Goal: Task Accomplishment & Management: Manage account settings

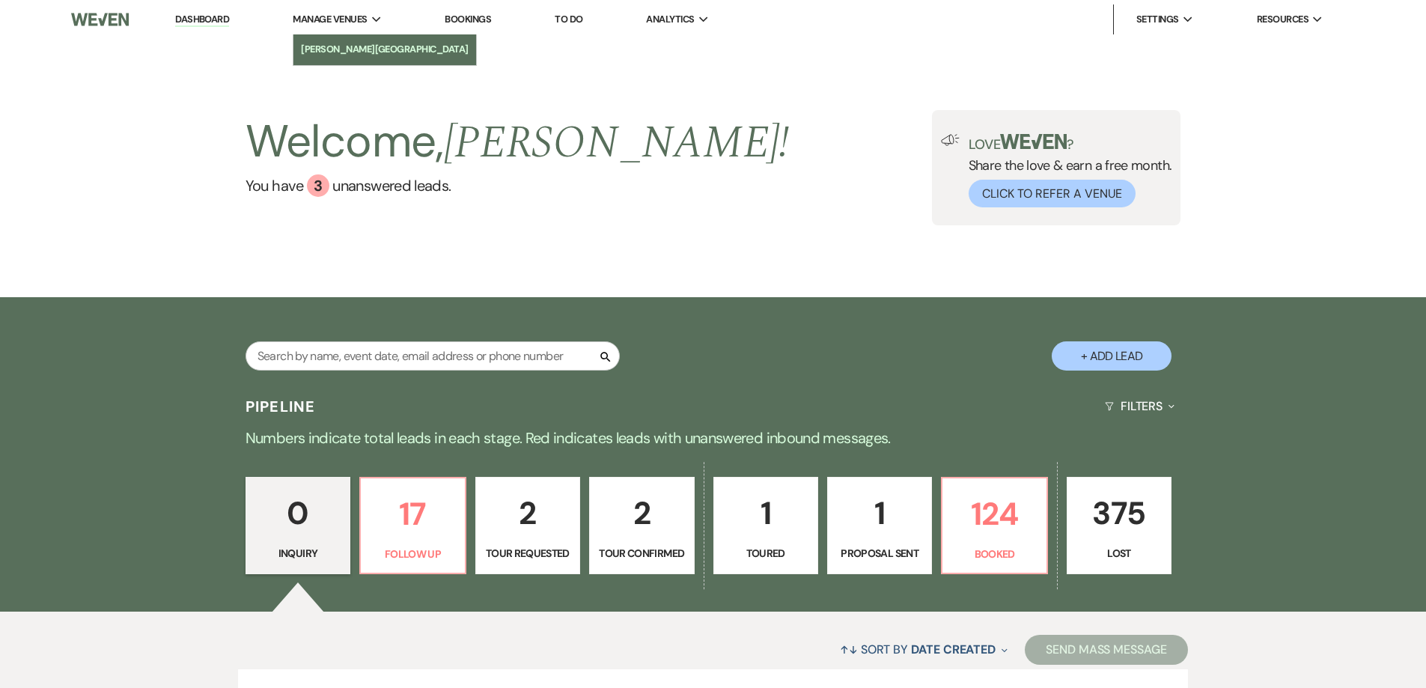
click at [372, 43] on li "[PERSON_NAME][GEOGRAPHIC_DATA]" at bounding box center [385, 49] width 168 height 15
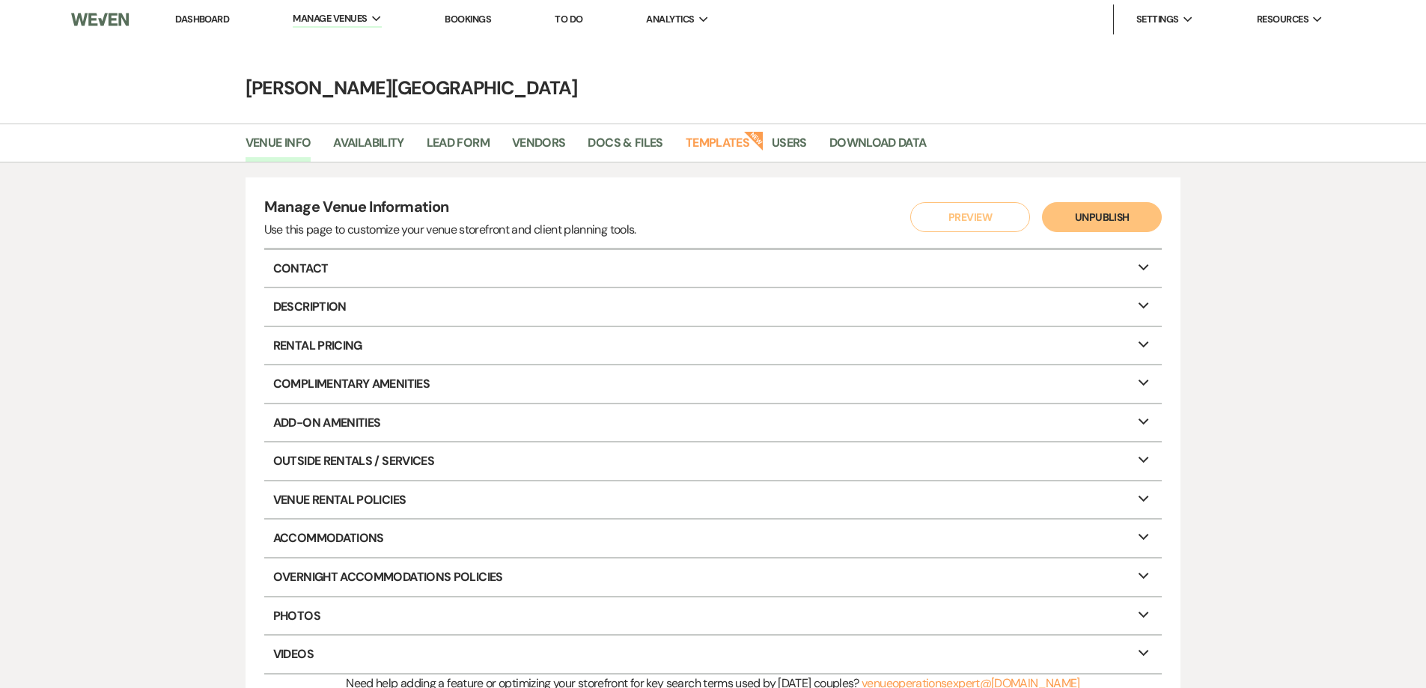
click at [320, 302] on p "Description Expand" at bounding box center [713, 306] width 898 height 37
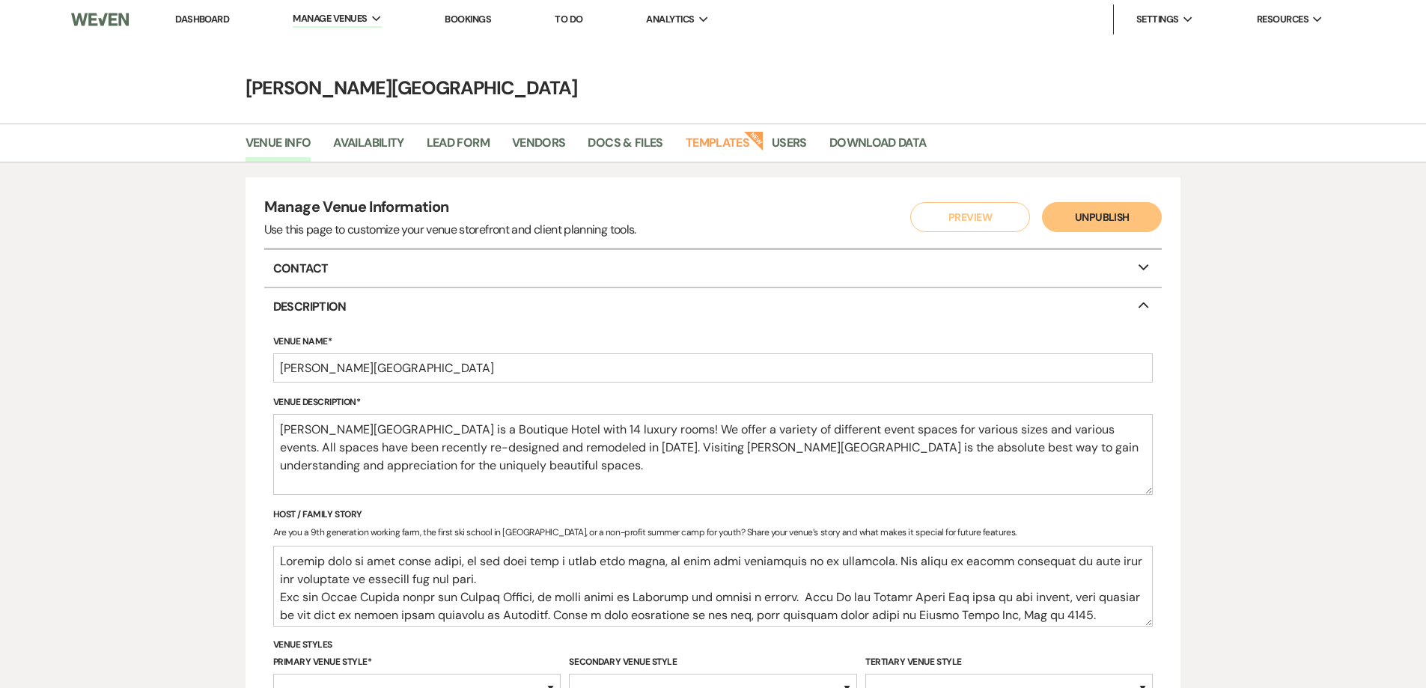
select select "25"
select select "8"
select select "3"
